Goal: Information Seeking & Learning: Learn about a topic

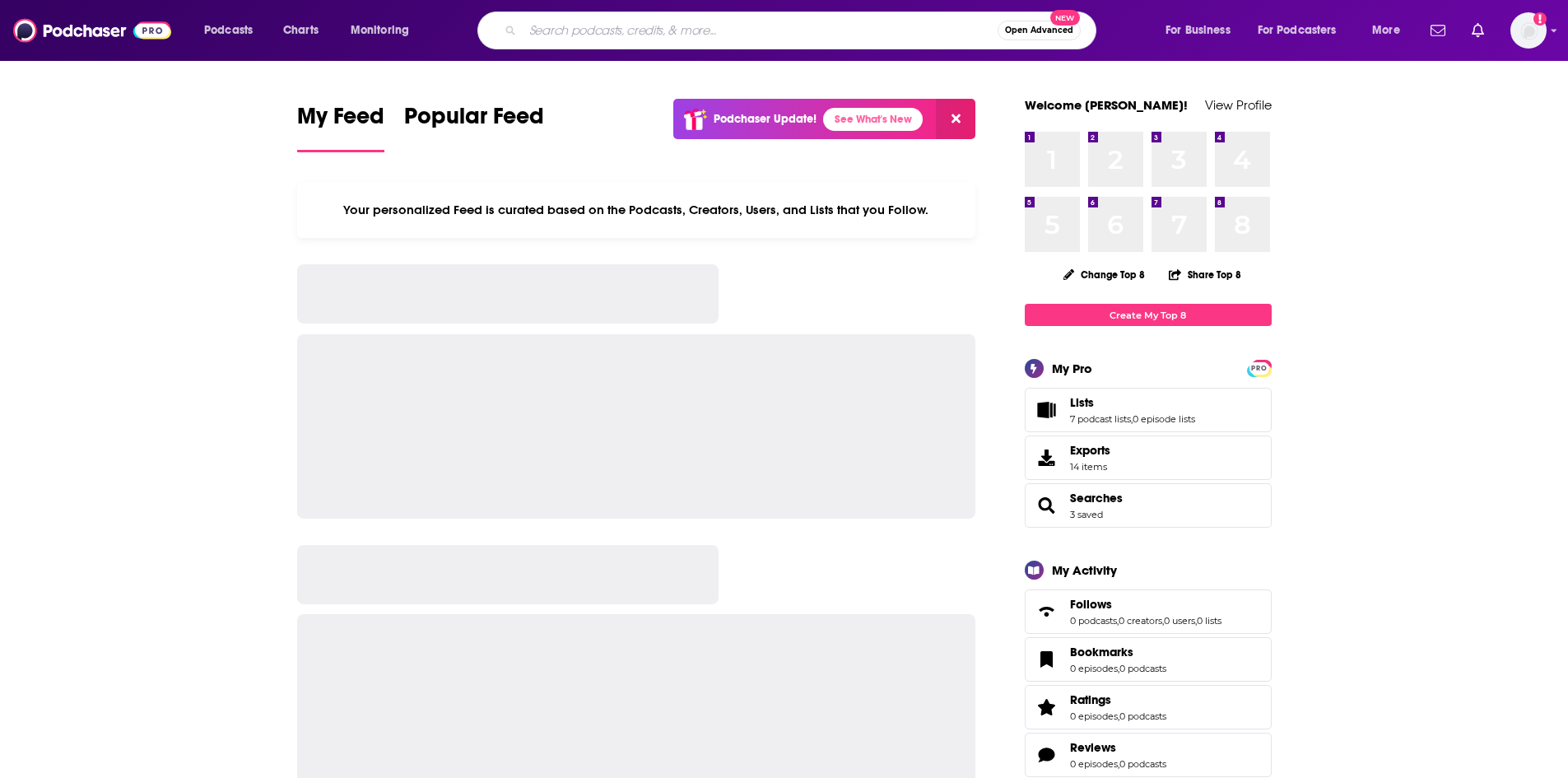
click at [555, 30] on input "Search podcasts, credits, & more..." at bounding box center [760, 30] width 475 height 27
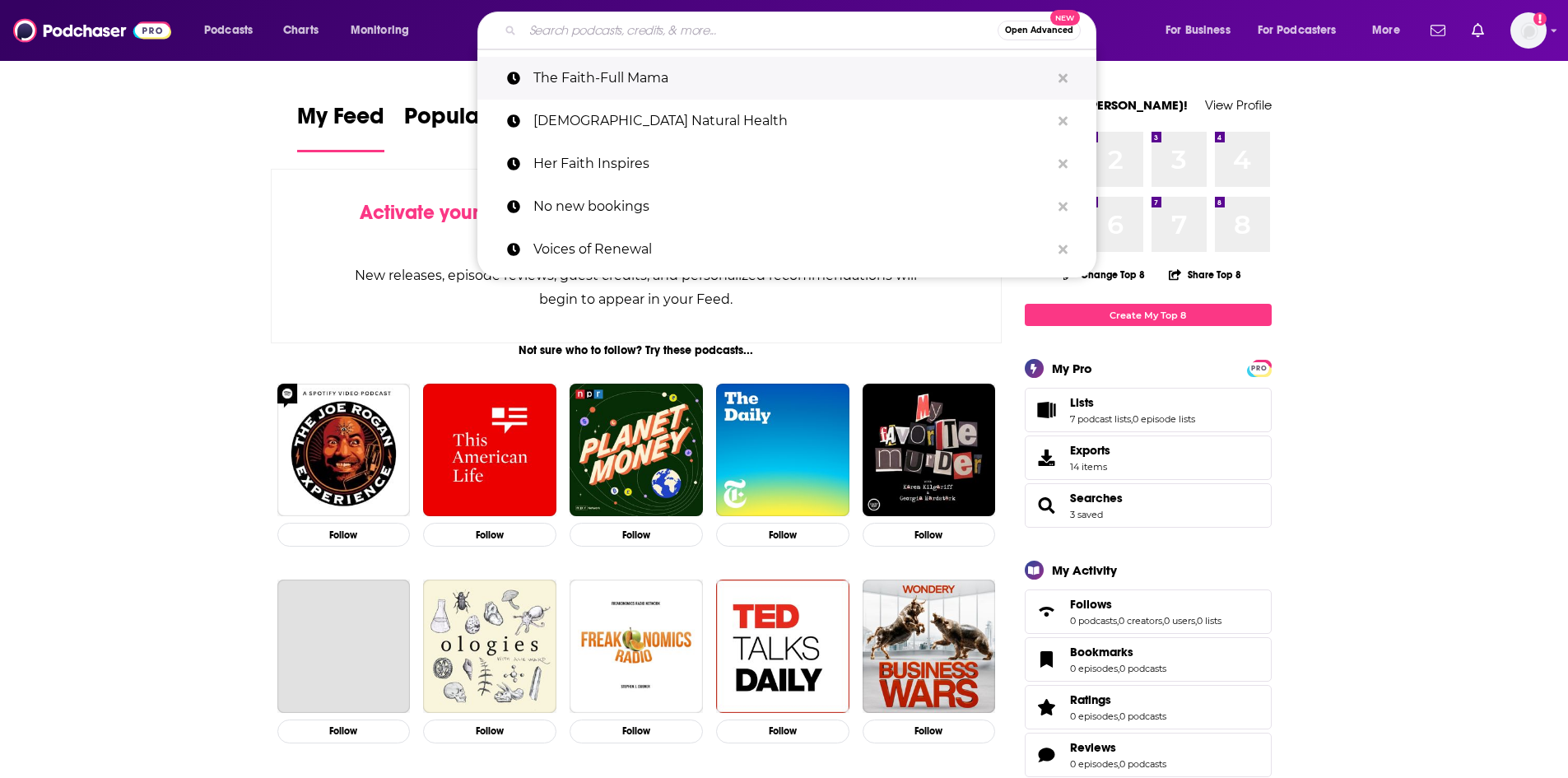
click at [618, 71] on p "The Faith-Full Mama" at bounding box center [792, 78] width 517 height 43
type input "The Faith-Full Mama"
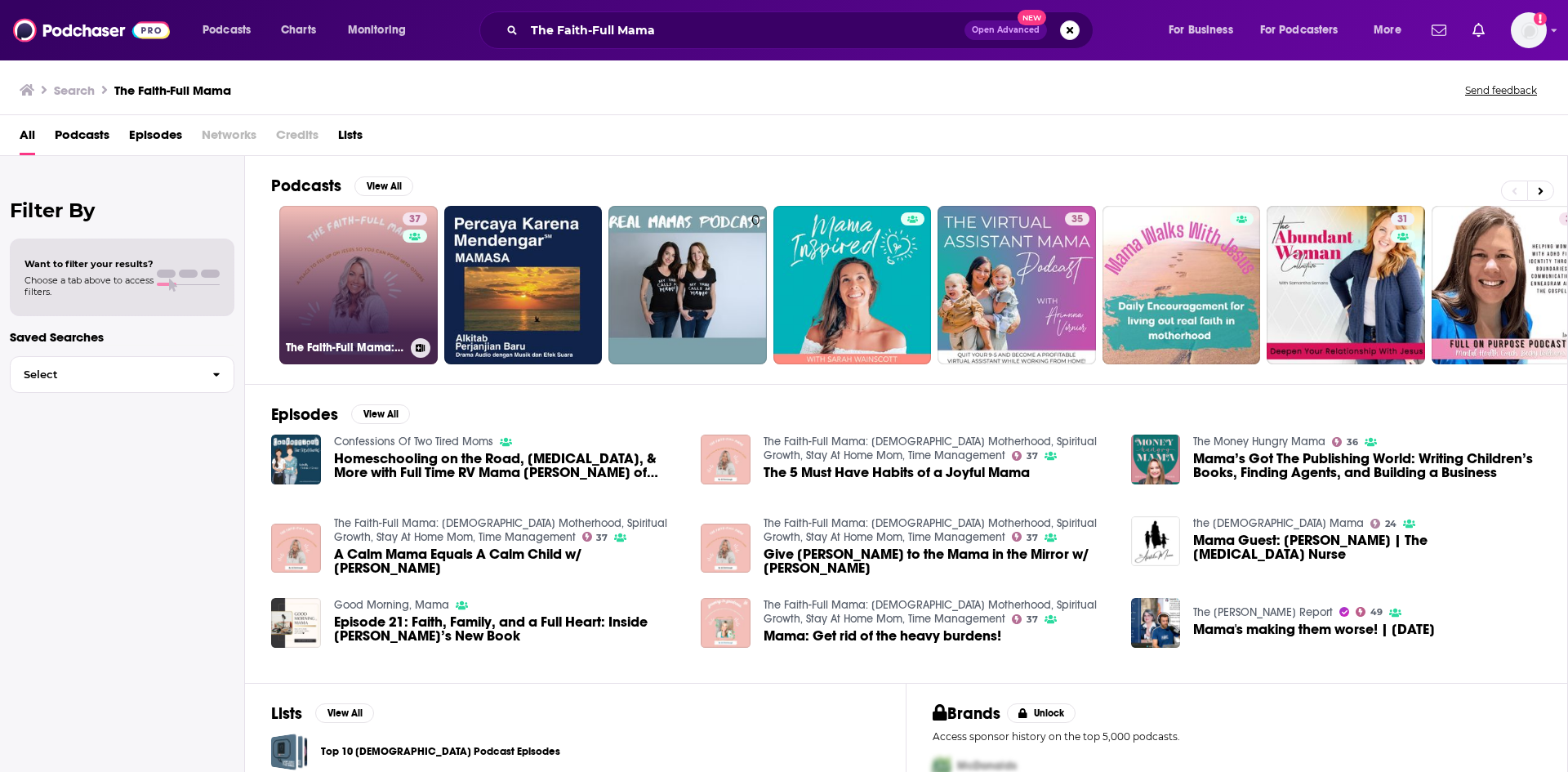
click at [315, 243] on link "37 The Faith-Full Mama: [DEMOGRAPHIC_DATA] Motherhood, Spiritual Growth, Stay A…" at bounding box center [359, 285] width 158 height 158
